Goal: Obtain resource: Obtain resource

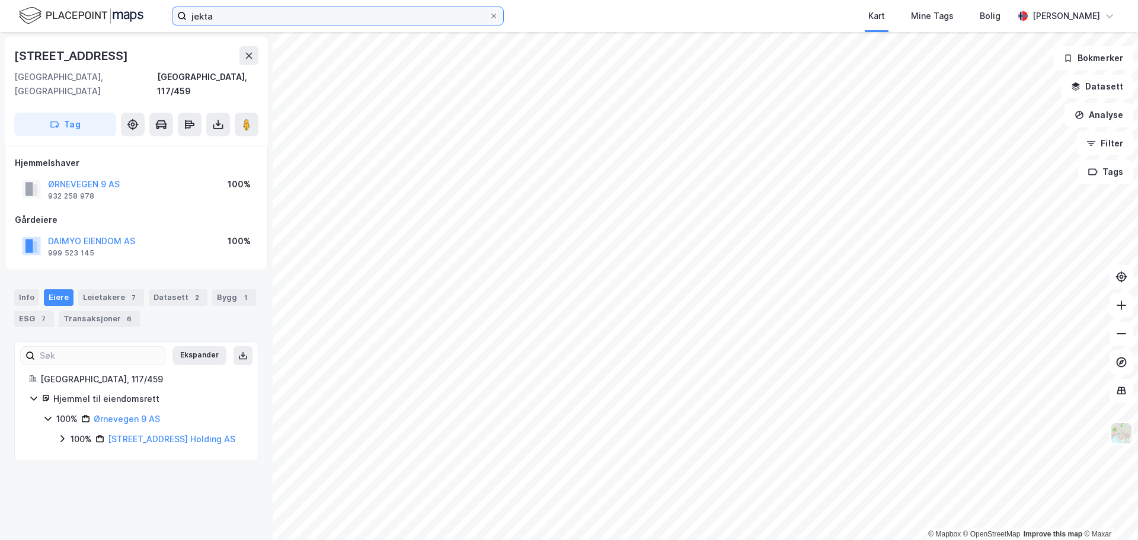
click at [214, 20] on input "jekta" at bounding box center [338, 16] width 302 height 18
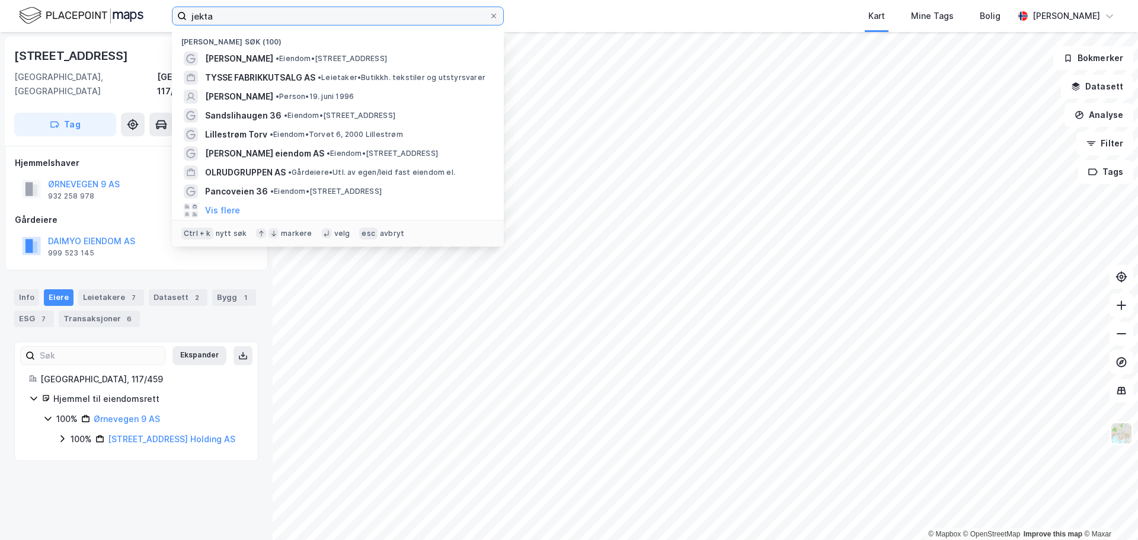
click at [214, 20] on input "jekta" at bounding box center [338, 16] width 302 height 18
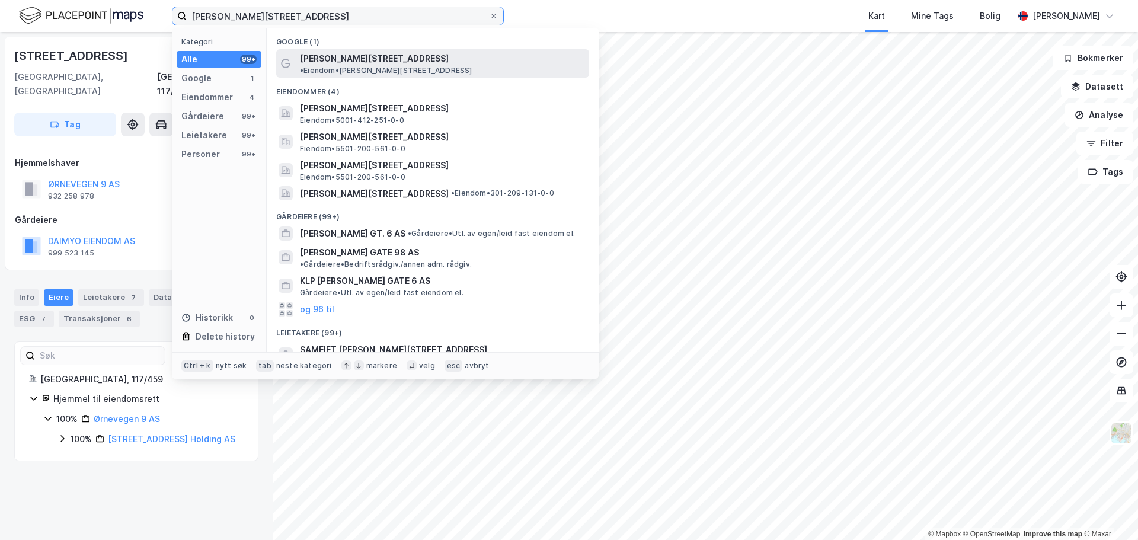
type input "Haakon VIIs gate 6"
click at [397, 66] on span "• Eiendom • Haakon VIIs gate 6, 0161 Oslo" at bounding box center [386, 70] width 172 height 9
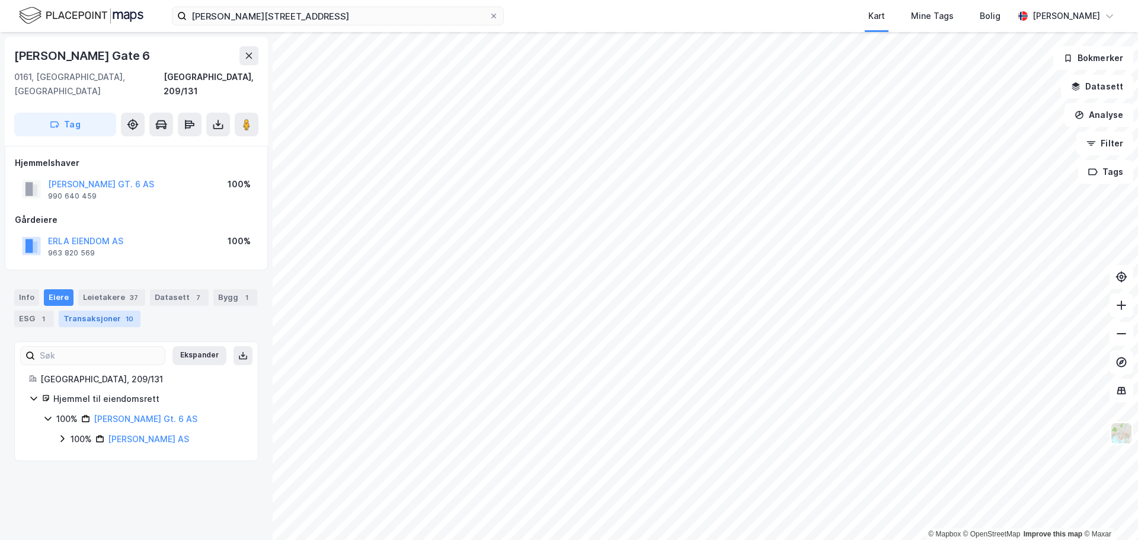
click at [88, 311] on div "Transaksjoner 10" at bounding box center [100, 319] width 82 height 17
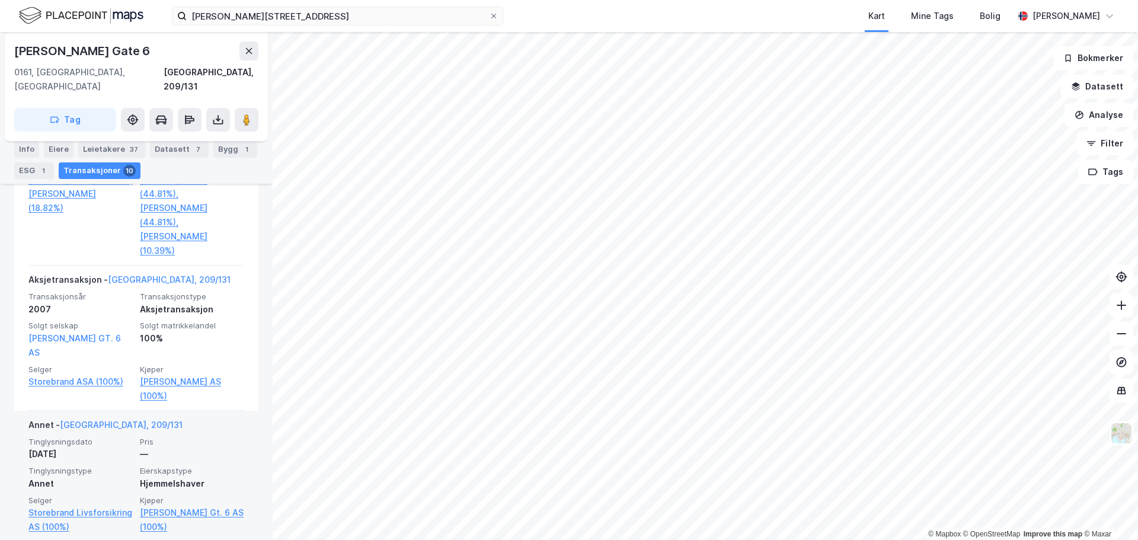
scroll to position [661, 0]
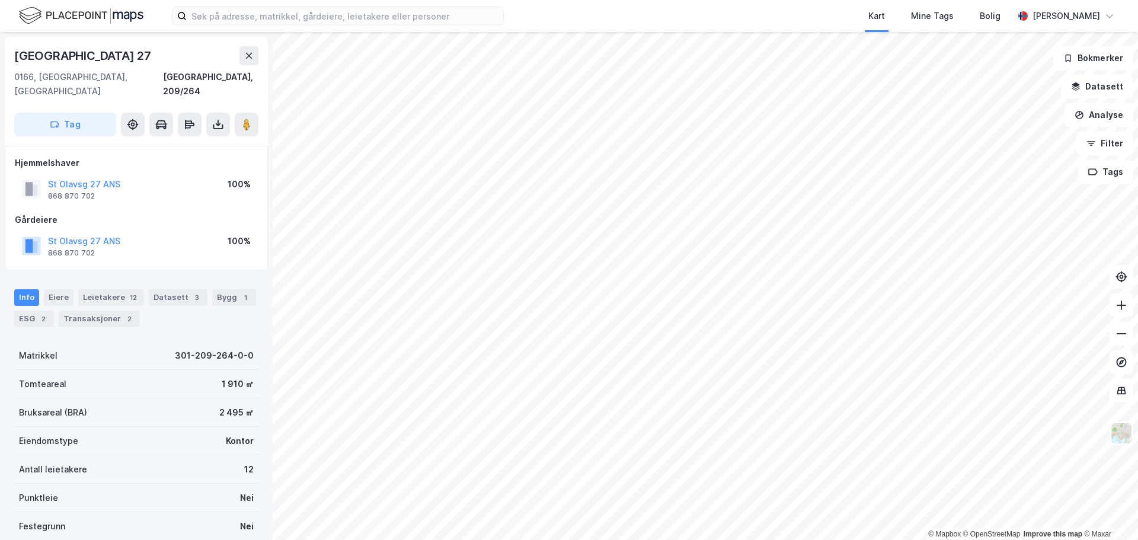
click at [594, 0] on html "Kart Mine Tags [PERSON_NAME] [PERSON_NAME] © Mapbox © OpenStreetMap Improve thi…" at bounding box center [569, 270] width 1138 height 540
click at [25, 311] on div "ESG 1" at bounding box center [34, 319] width 40 height 17
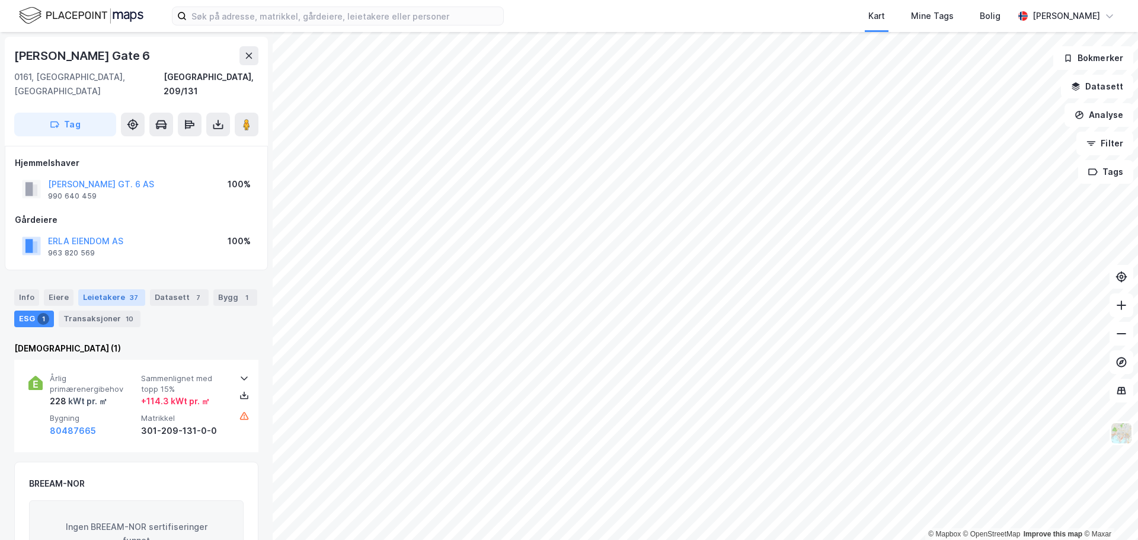
click at [108, 290] on div "Leietakere 37" at bounding box center [111, 297] width 67 height 17
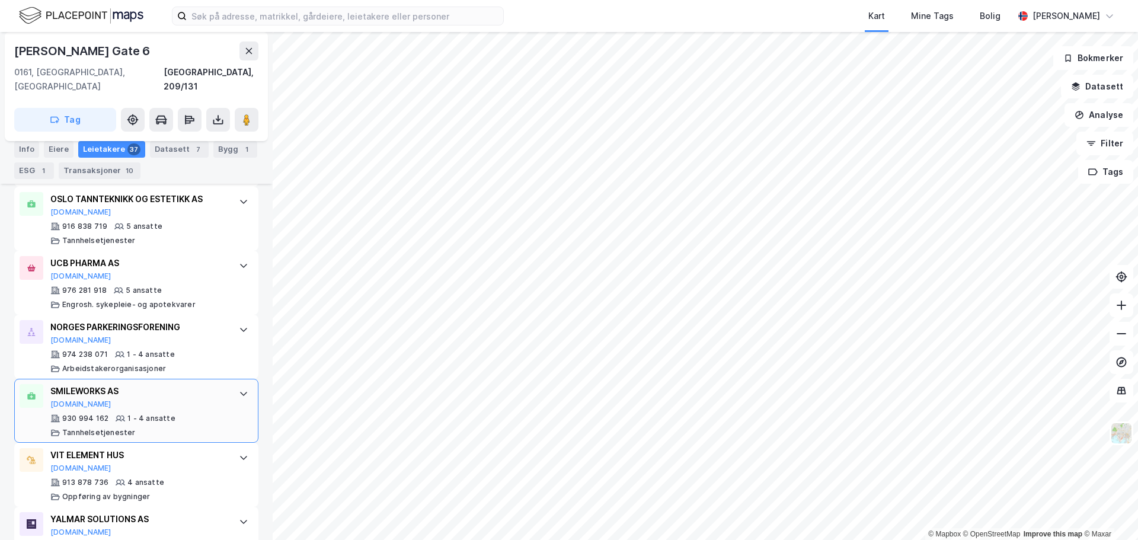
scroll to position [1201, 0]
click at [33, 171] on div "ESG 1" at bounding box center [34, 170] width 40 height 17
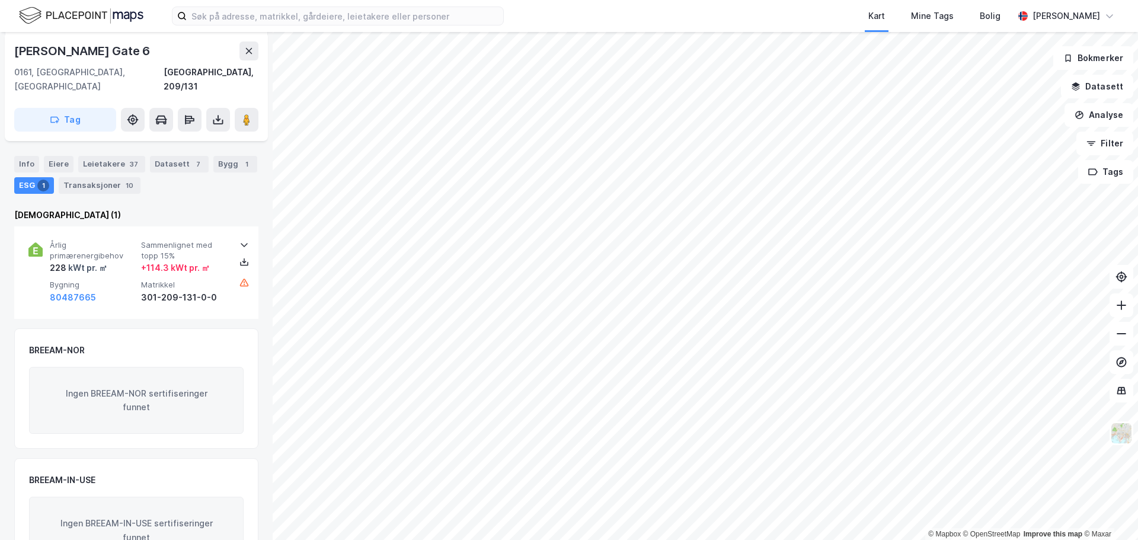
scroll to position [113, 0]
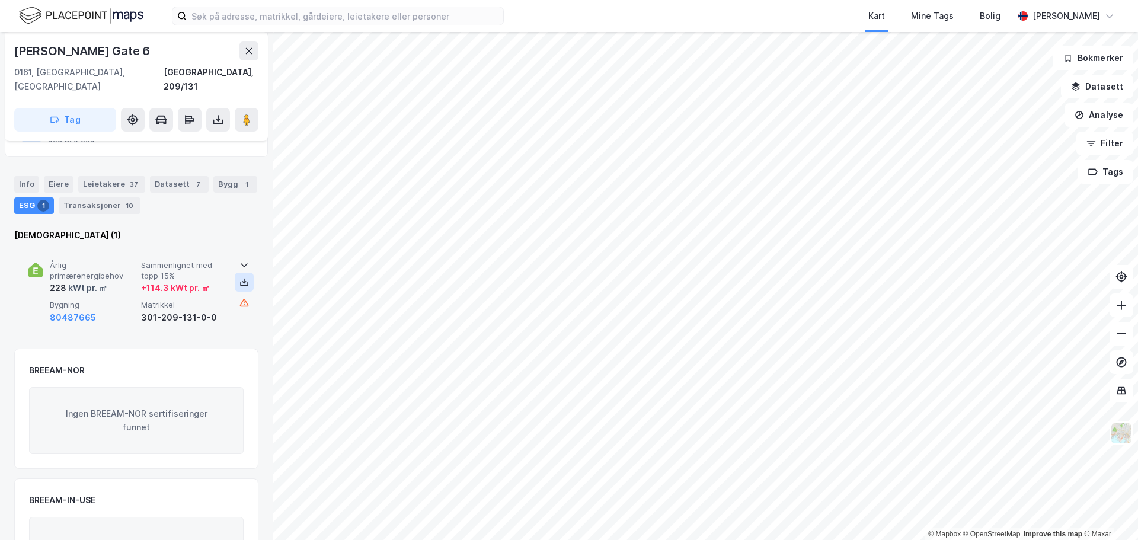
click at [239, 277] on icon at bounding box center [243, 281] width 9 height 9
click at [228, 108] on button at bounding box center [218, 120] width 24 height 24
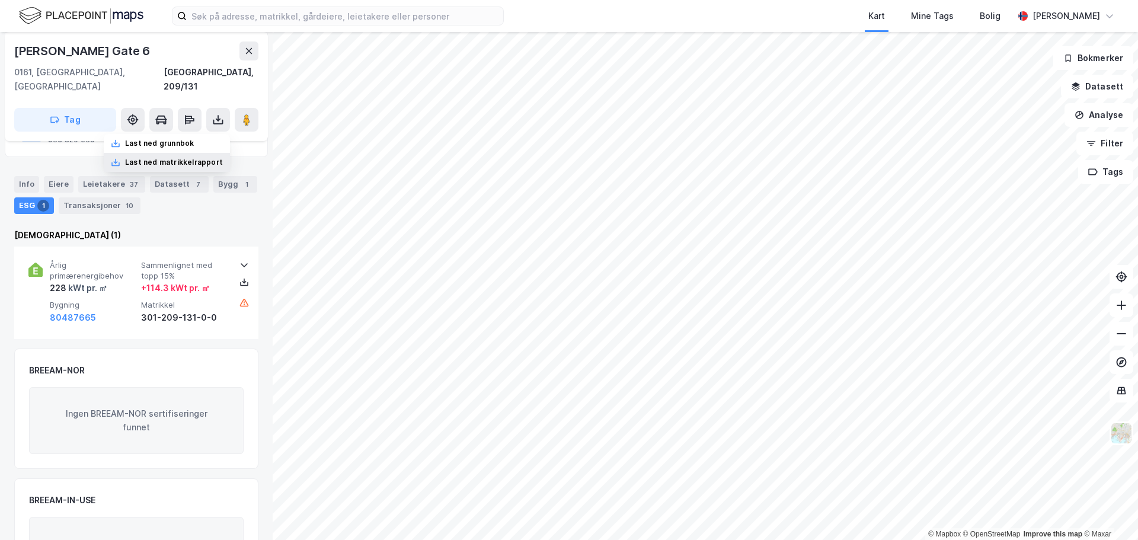
click at [167, 158] on div "Last ned matrikkelrapport" at bounding box center [174, 162] width 98 height 9
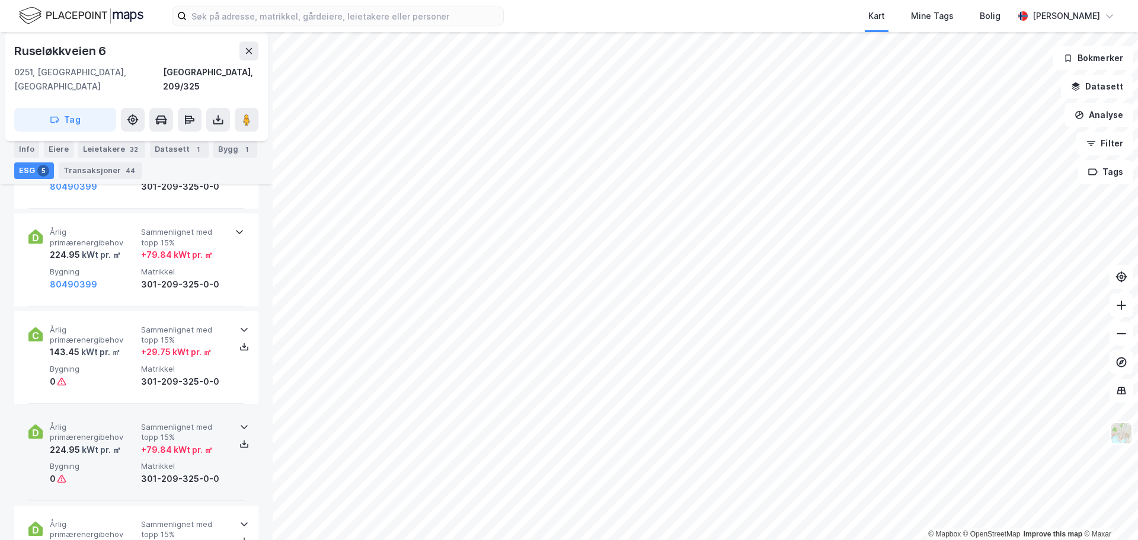
scroll to position [528, 0]
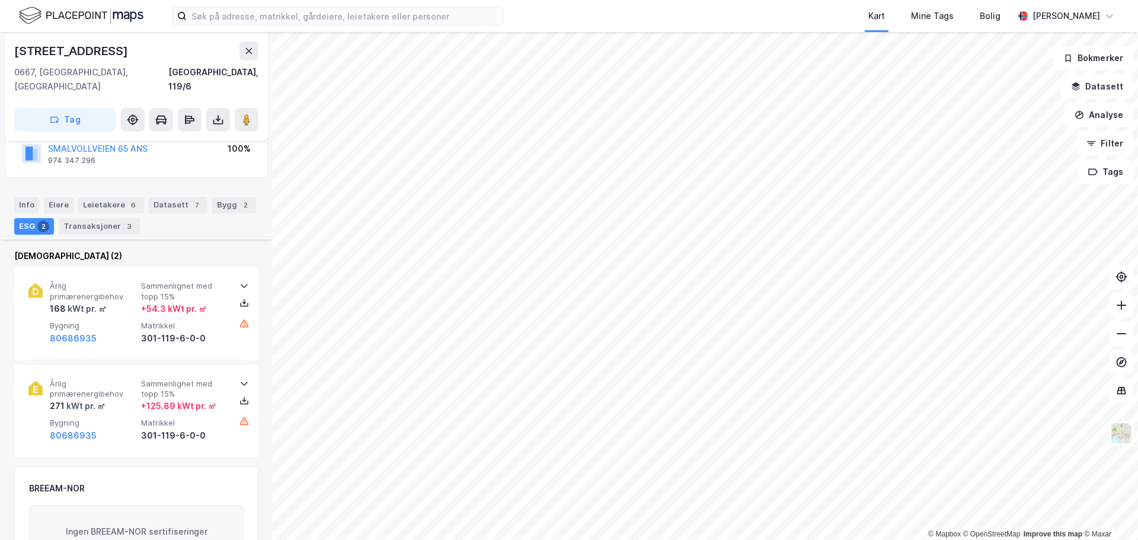
scroll to position [92, 0]
click at [52, 197] on div "Eiere" at bounding box center [59, 205] width 30 height 17
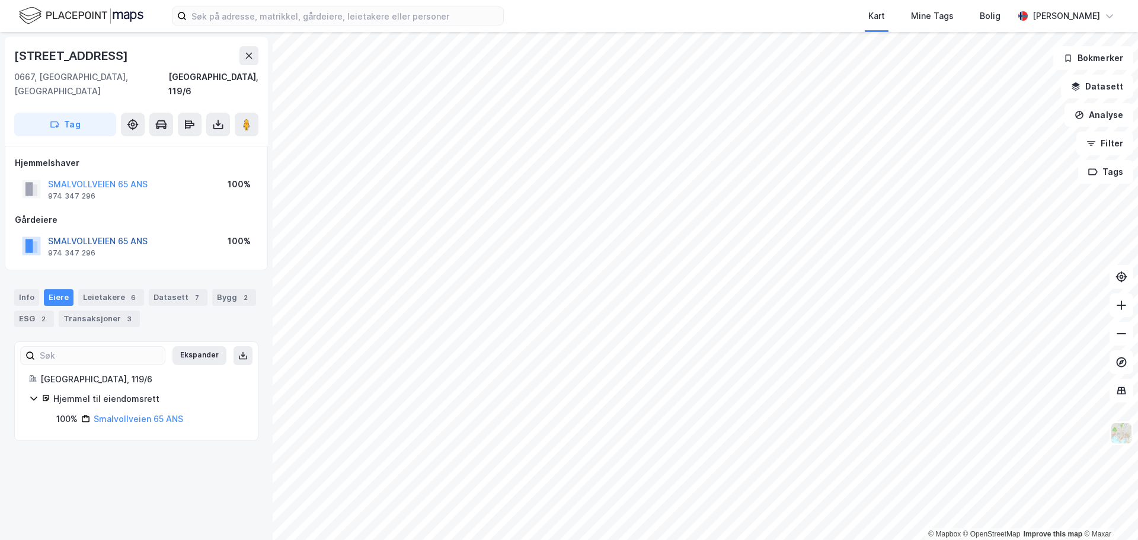
click at [0, 0] on button "SMALVOLLVEIEN 65 ANS" at bounding box center [0, 0] width 0 height 0
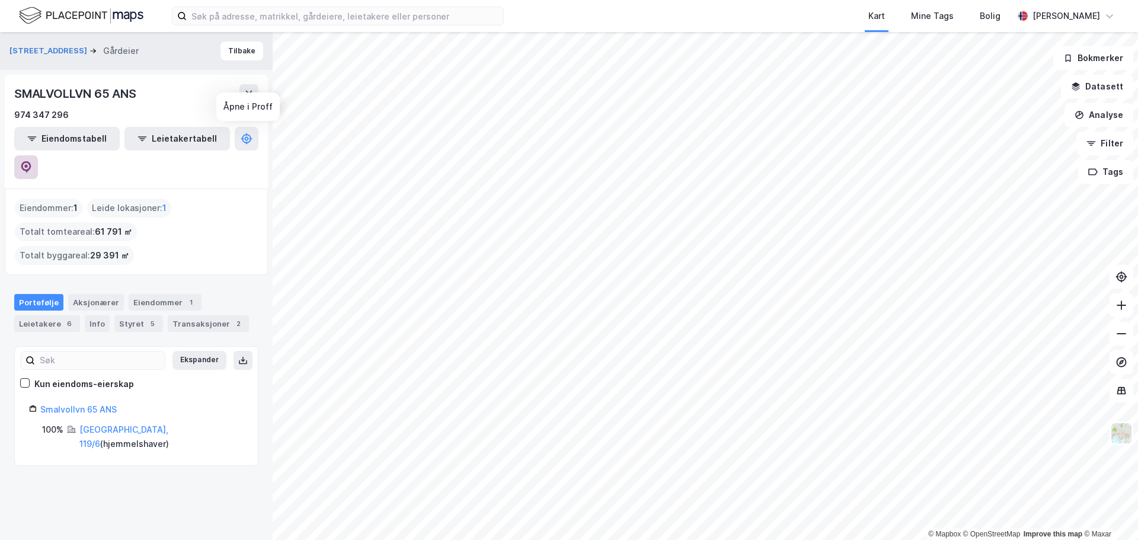
click at [38, 155] on button at bounding box center [26, 167] width 24 height 24
click at [178, 315] on div "Transaksjoner 2" at bounding box center [208, 323] width 81 height 17
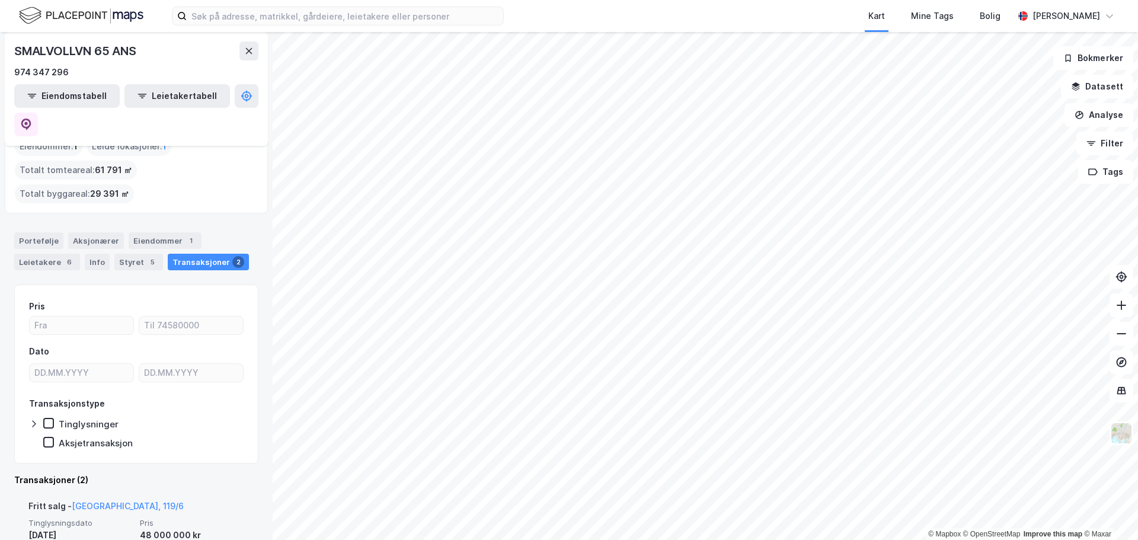
scroll to position [59, 0]
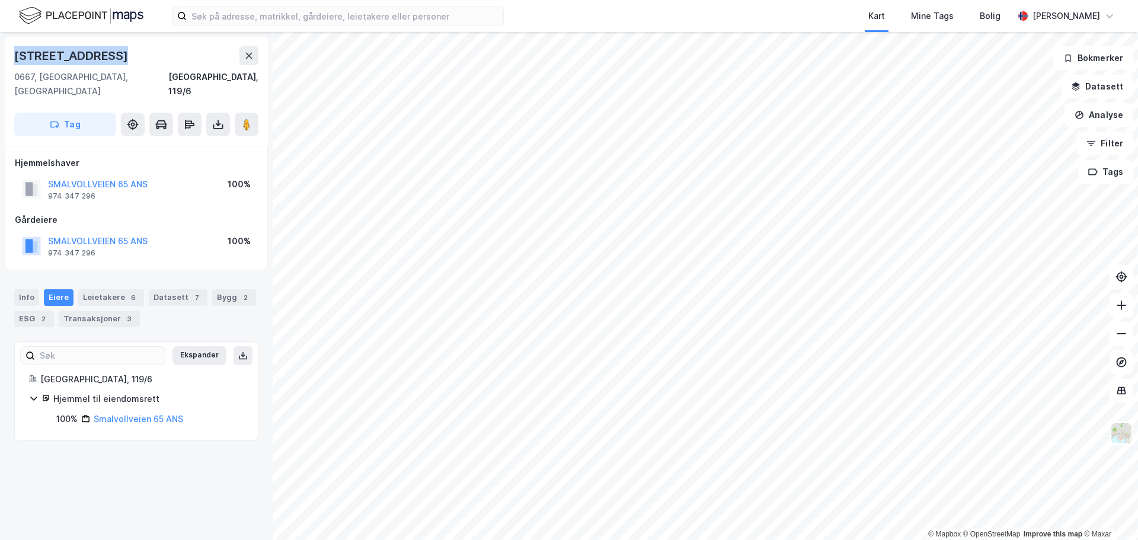
drag, startPoint x: 133, startPoint y: 55, endPoint x: 2, endPoint y: 59, distance: 131.0
click at [2, 59] on div "[STREET_ADDRESS][GEOGRAPHIC_DATA]/6 Tag Hjemmelshaver SMALVOLLVEIEN 65 ANS 974 …" at bounding box center [136, 286] width 273 height 508
copy div "[STREET_ADDRESS]"
click at [23, 289] on div "Info" at bounding box center [26, 297] width 25 height 17
